Goal: Task Accomplishment & Management: Use online tool/utility

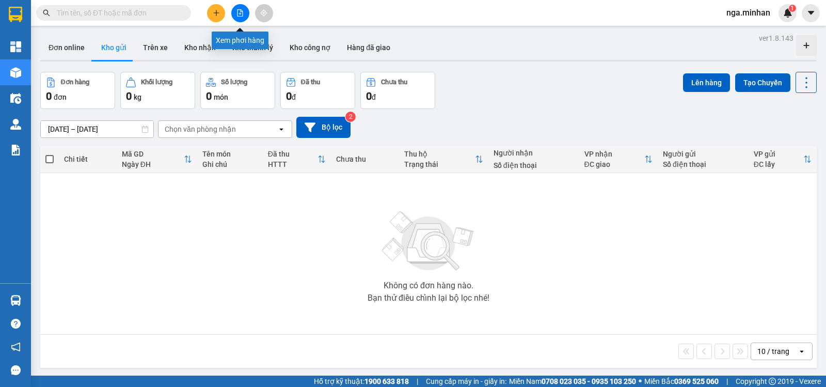
click at [243, 9] on icon "file-add" at bounding box center [239, 12] width 7 height 7
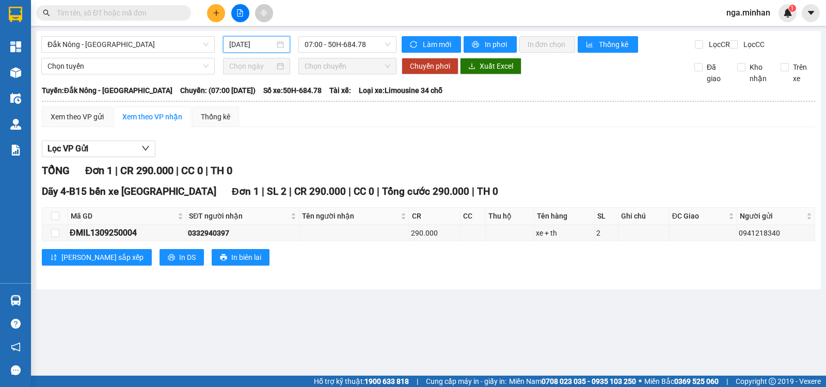
click at [249, 47] on input "[DATE]" at bounding box center [252, 44] width 46 height 11
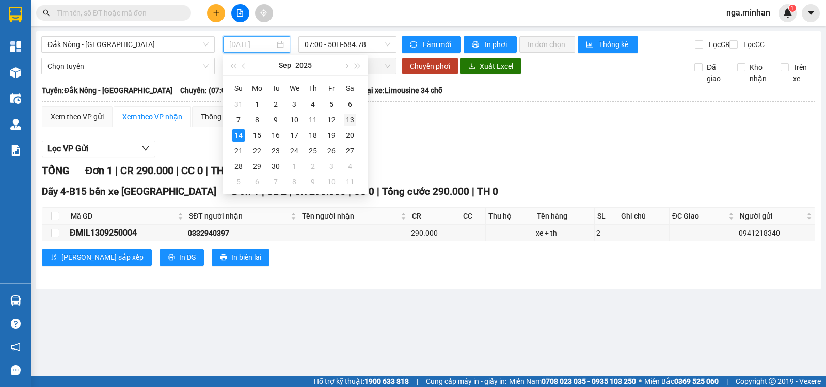
click at [346, 121] on div "13" at bounding box center [350, 120] width 12 height 12
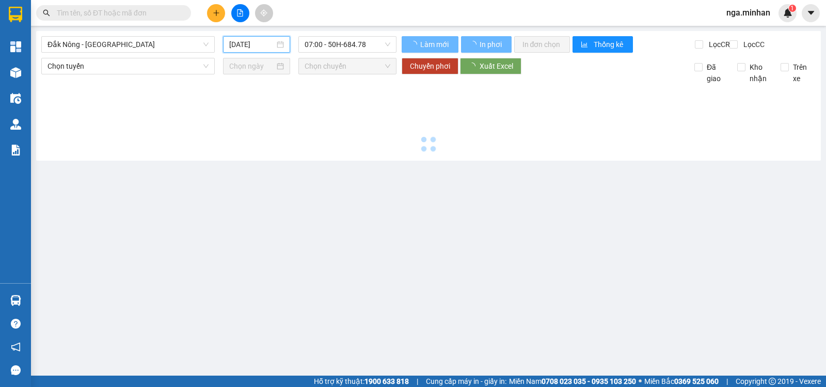
type input "[DATE]"
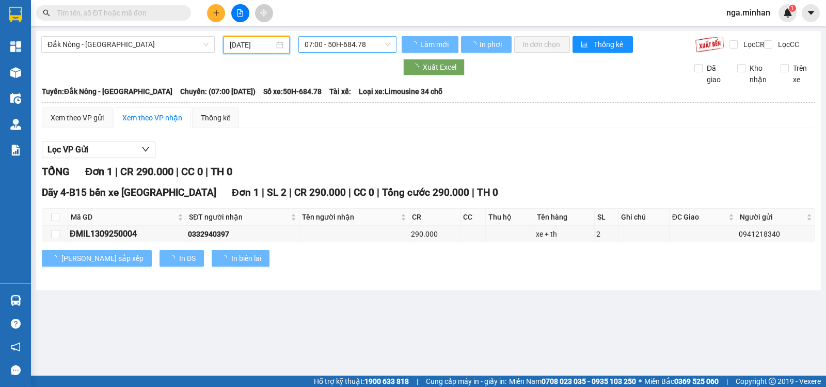
click at [343, 49] on span "07:00 - 50H-684.78" at bounding box center [347, 44] width 85 height 15
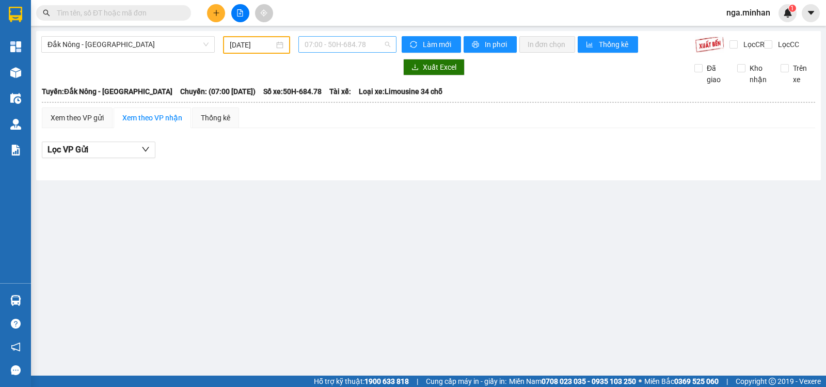
click at [343, 49] on span "07:00 - 50H-684.78" at bounding box center [347, 44] width 85 height 15
click at [343, 35] on div "[GEOGRAPHIC_DATA] - [GEOGRAPHIC_DATA] [DATE] 07:00 07:00 - 50H-684.78 [PERSON_N…" at bounding box center [428, 105] width 785 height 149
click at [343, 52] on div "07:00 - 50H-684.78" at bounding box center [347, 44] width 98 height 17
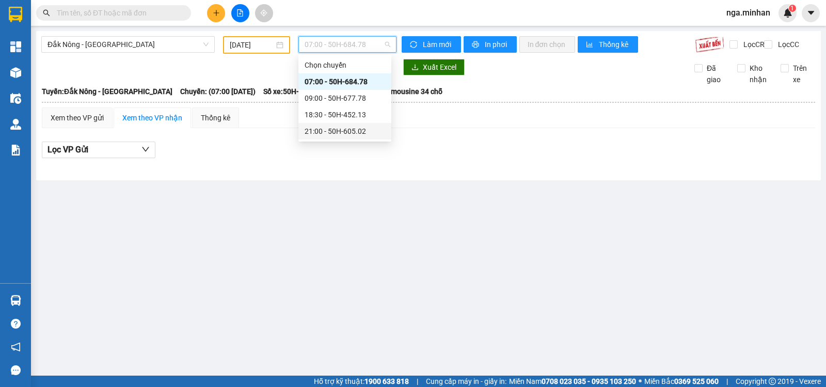
click at [340, 132] on div "21:00 - 50H-605.02" at bounding box center [345, 130] width 81 height 11
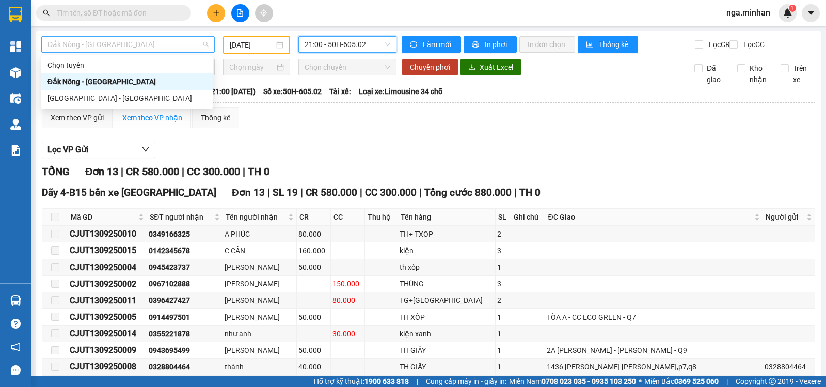
click at [97, 44] on span "Đắk Nông - [GEOGRAPHIC_DATA]" at bounding box center [127, 44] width 161 height 15
click at [71, 93] on div "[GEOGRAPHIC_DATA] - [GEOGRAPHIC_DATA]" at bounding box center [126, 97] width 159 height 11
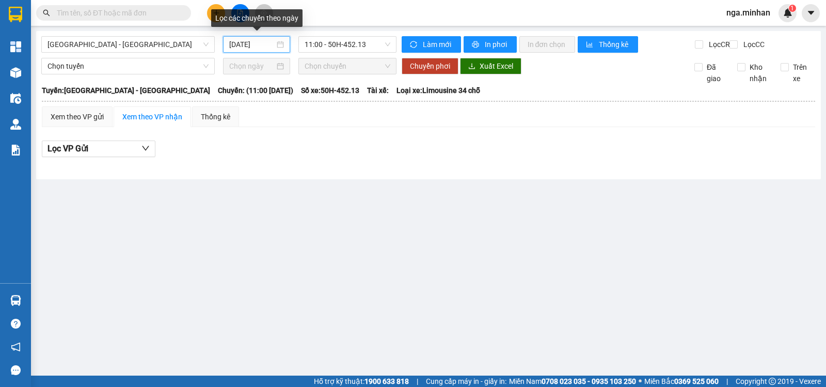
click at [237, 44] on input "[DATE]" at bounding box center [252, 44] width 46 height 11
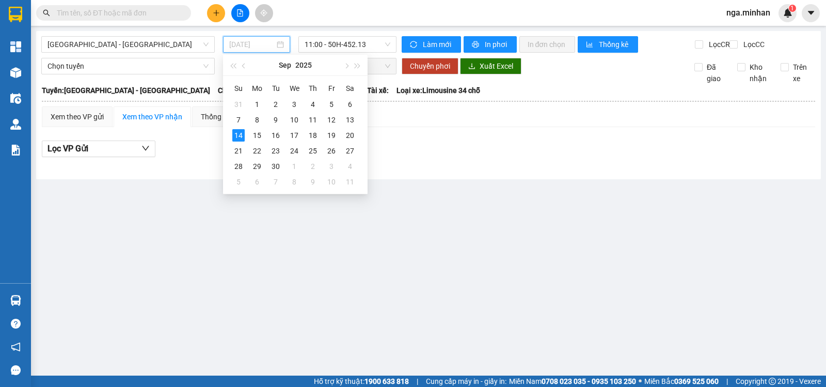
type input "[DATE]"
